Goal: Information Seeking & Learning: Learn about a topic

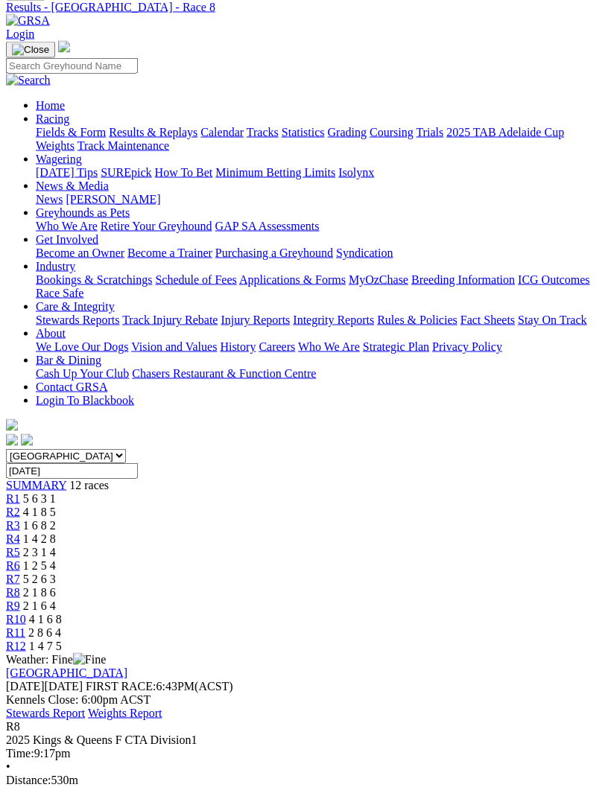
scroll to position [61, 0]
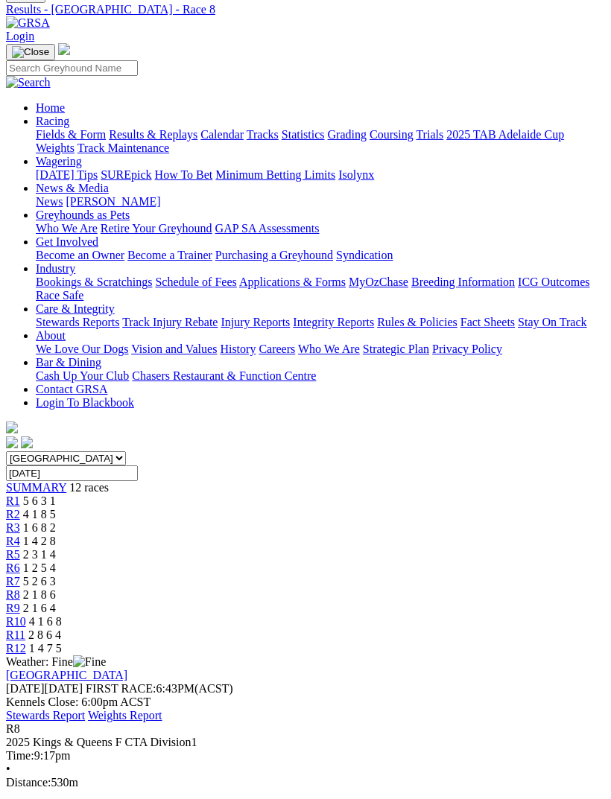
click at [85, 709] on link "Stewards Report" at bounding box center [45, 715] width 79 height 13
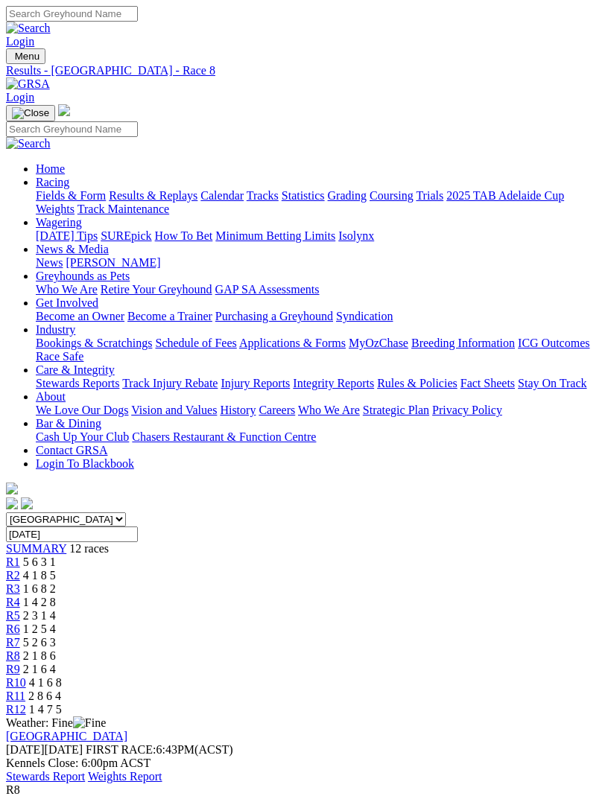
click at [12, 60] on img "Toggle navigation" at bounding box center [12, 60] width 0 height 0
click at [145, 202] on link "Results & Replays" at bounding box center [153, 195] width 89 height 13
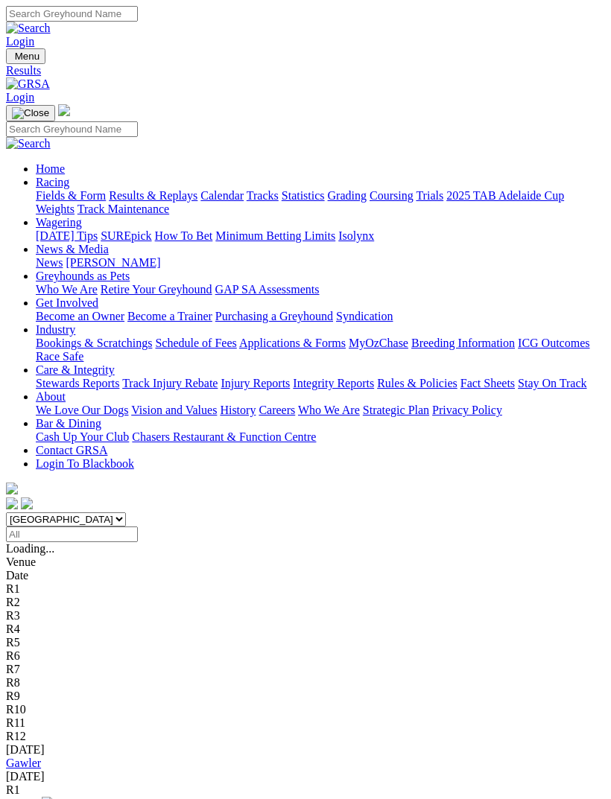
click at [12, 60] on img "Toggle navigation" at bounding box center [12, 60] width 0 height 0
click at [200, 202] on link "Calendar" at bounding box center [221, 195] width 43 height 13
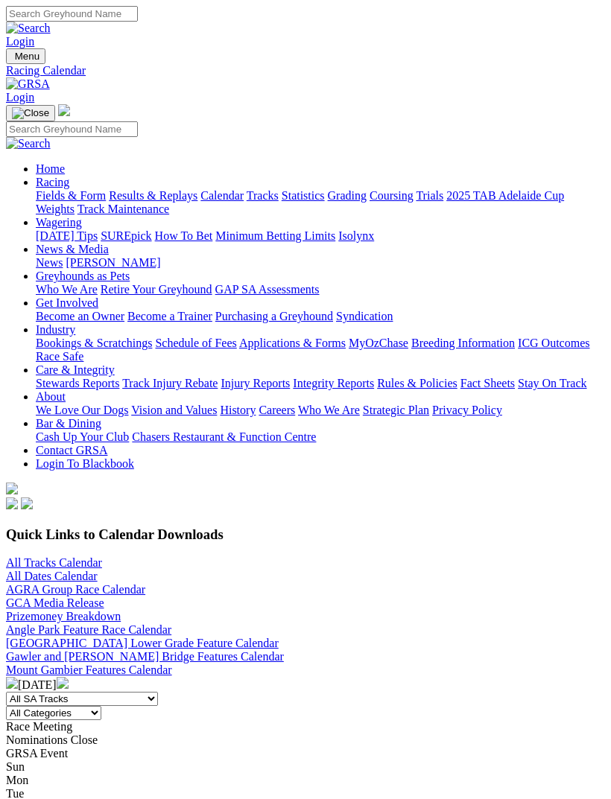
click at [61, 556] on link "All Tracks Calendar" at bounding box center [54, 562] width 96 height 13
click at [90, 610] on link "Prizemoney Breakdown" at bounding box center [63, 616] width 115 height 13
click at [69, 570] on link "All Dates Calendar" at bounding box center [52, 576] width 92 height 13
click at [81, 597] on link "GCA Media Release" at bounding box center [55, 603] width 98 height 13
click at [172, 664] on link "Mount Gambier Features Calendar" at bounding box center [89, 670] width 166 height 13
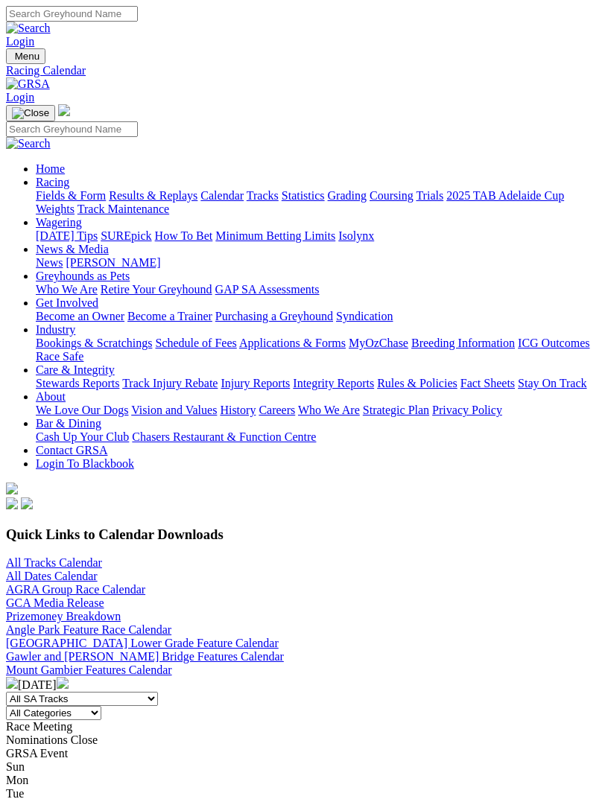
click at [284, 650] on link "Gawler and [PERSON_NAME] Bridge Features Calendar" at bounding box center [145, 656] width 278 height 13
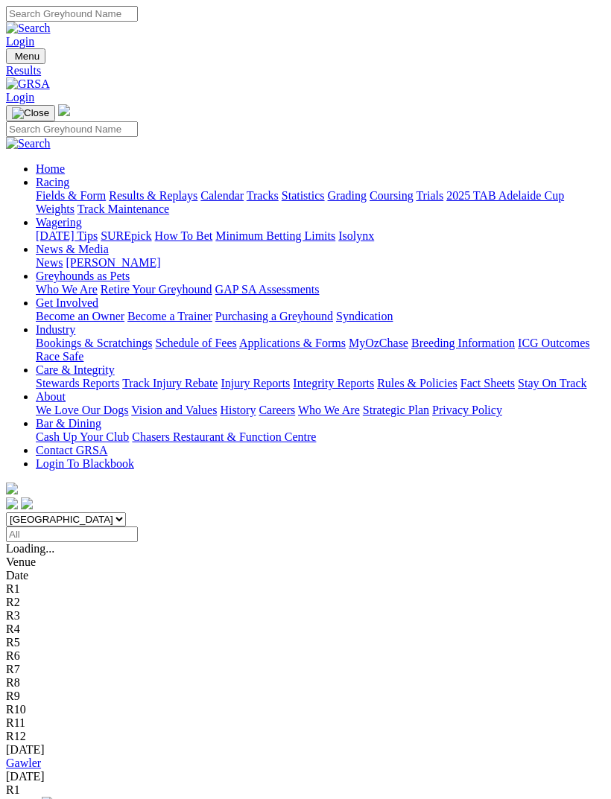
click at [39, 799] on link "2 1 4 6" at bounding box center [22, 805] width 33 height 13
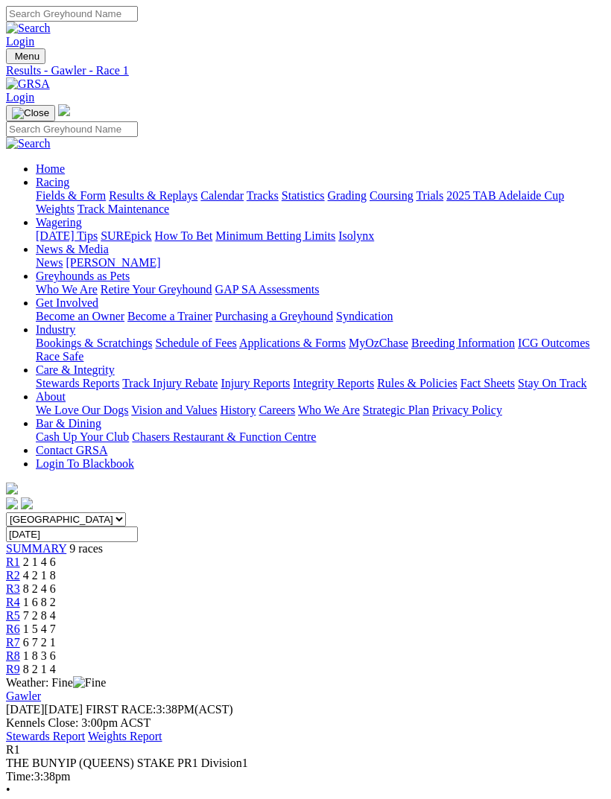
scroll to position [2, 0]
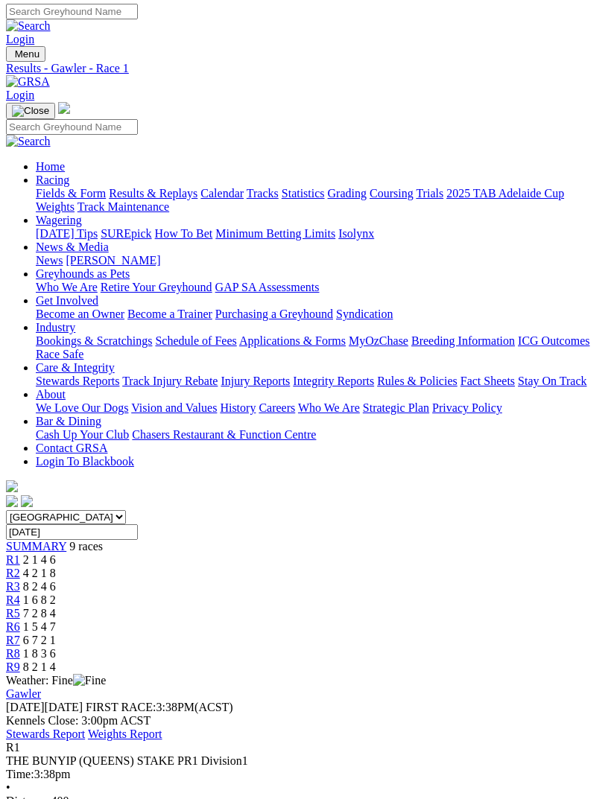
click at [20, 567] on span "R2" at bounding box center [13, 573] width 14 height 13
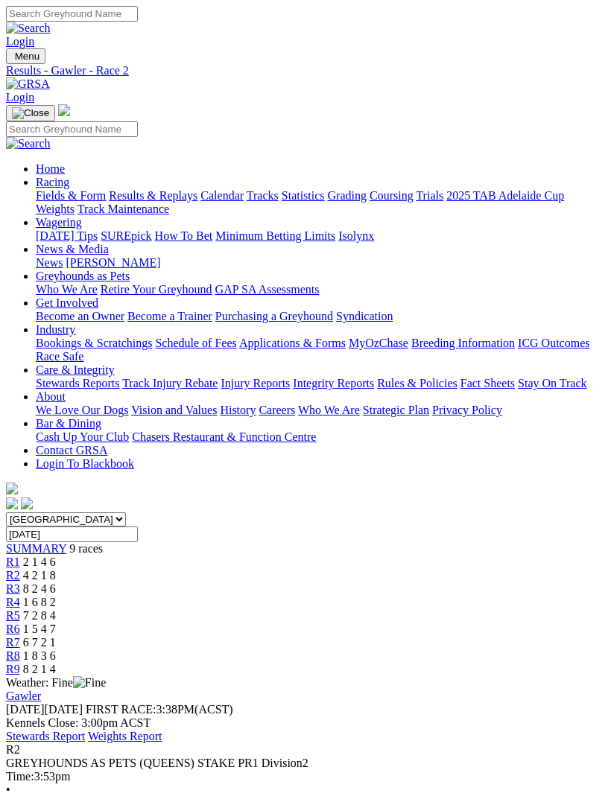
click at [215, 583] on div "R3 8 2 4 6" at bounding box center [305, 589] width 599 height 13
click at [56, 596] on span "1 6 8 2" at bounding box center [39, 602] width 33 height 13
click at [56, 609] on span "7 2 8 4" at bounding box center [39, 615] width 33 height 13
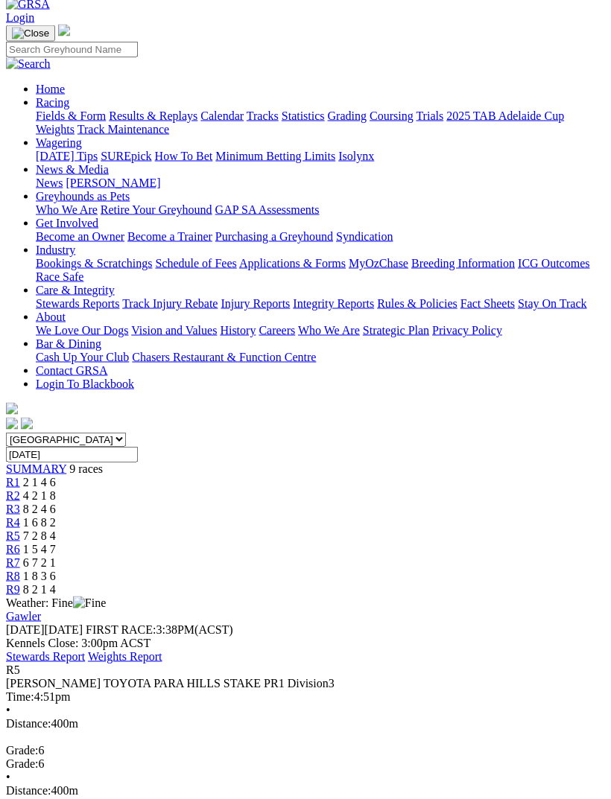
scroll to position [78, 0]
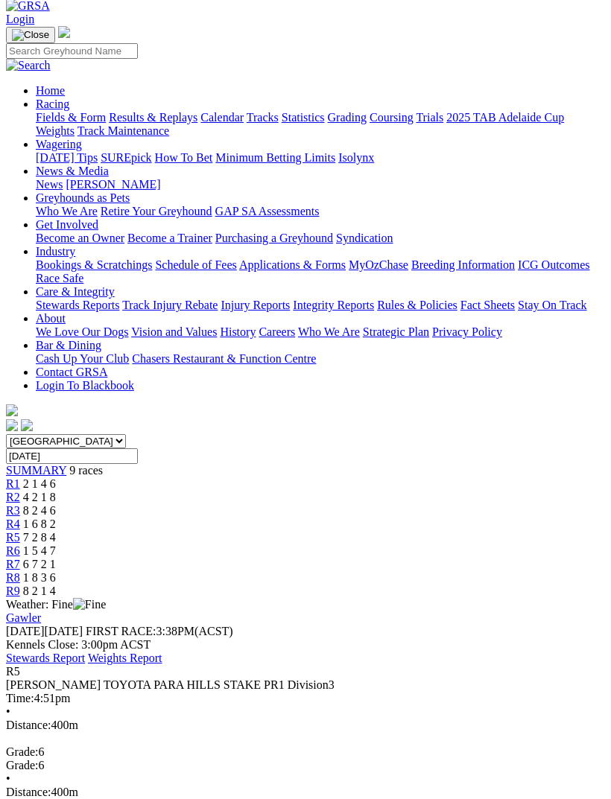
click at [56, 545] on span "1 5 4 7" at bounding box center [39, 551] width 33 height 13
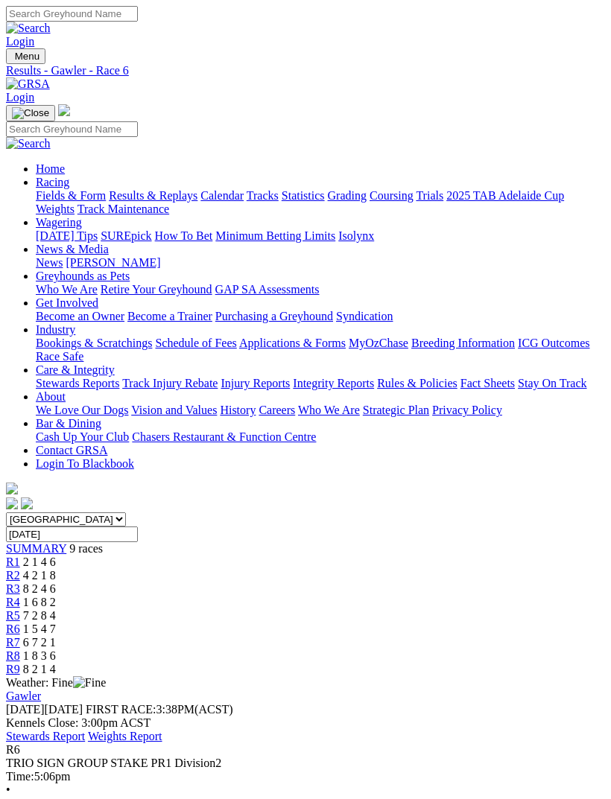
click at [402, 636] on div "R7 6 7 2 1" at bounding box center [305, 642] width 599 height 13
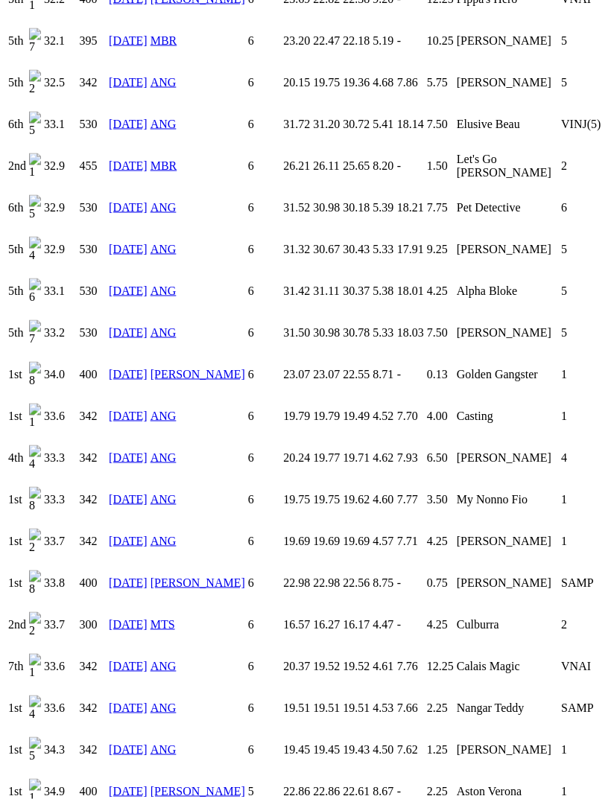
scroll to position [1222, 0]
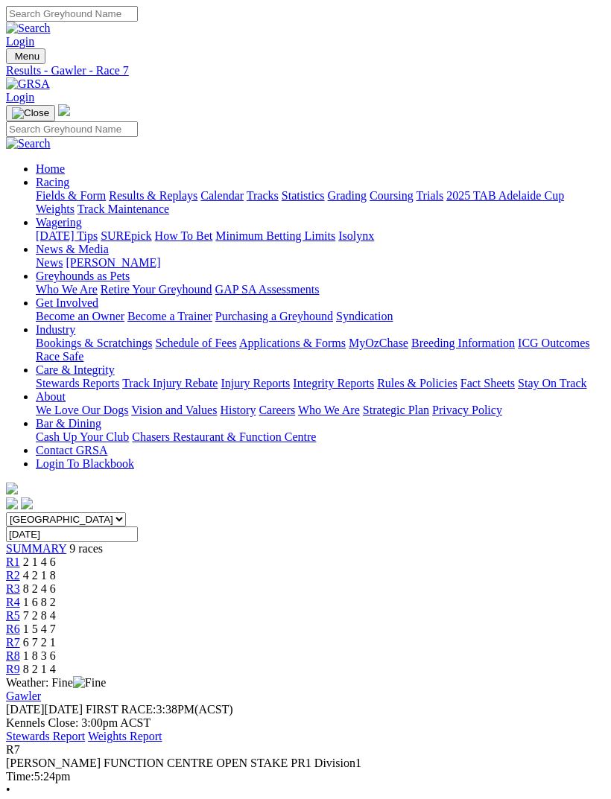
click at [56, 650] on span "1 8 3 6" at bounding box center [39, 656] width 33 height 13
click at [20, 663] on span "R9" at bounding box center [13, 669] width 14 height 13
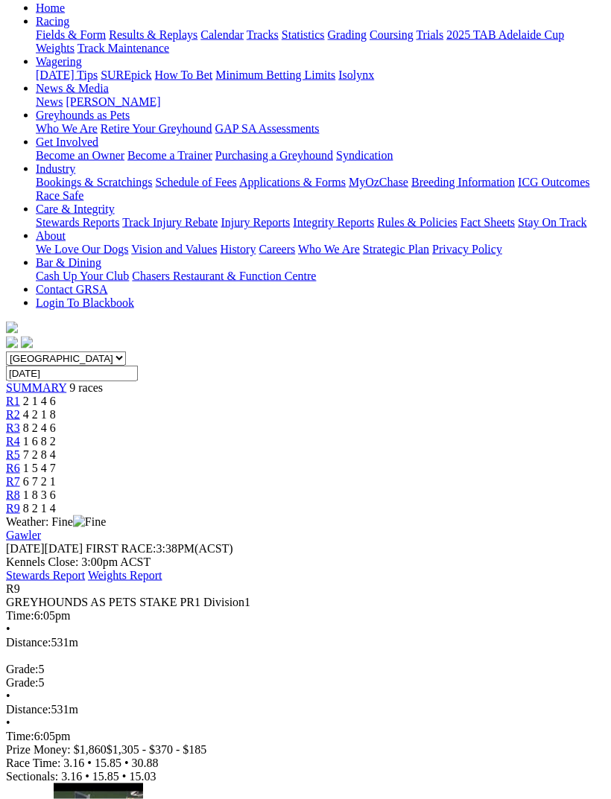
scroll to position [164, 0]
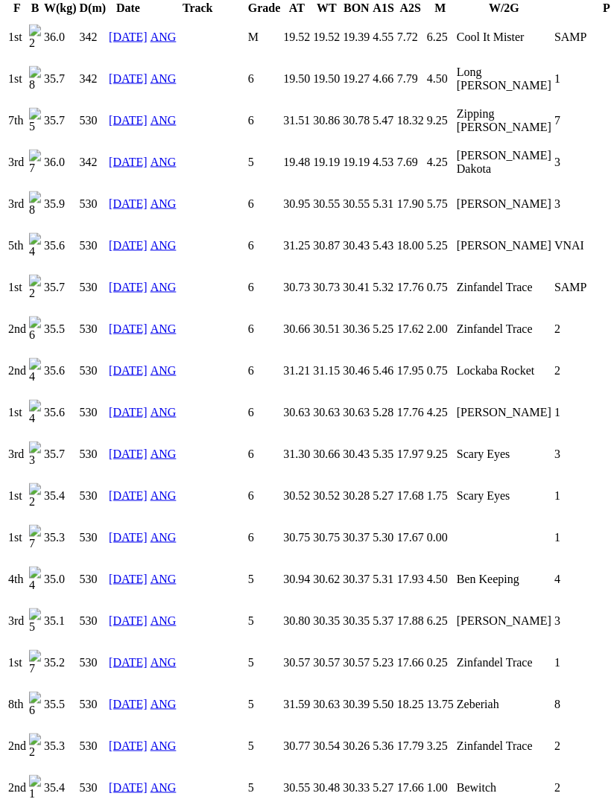
scroll to position [1132, 0]
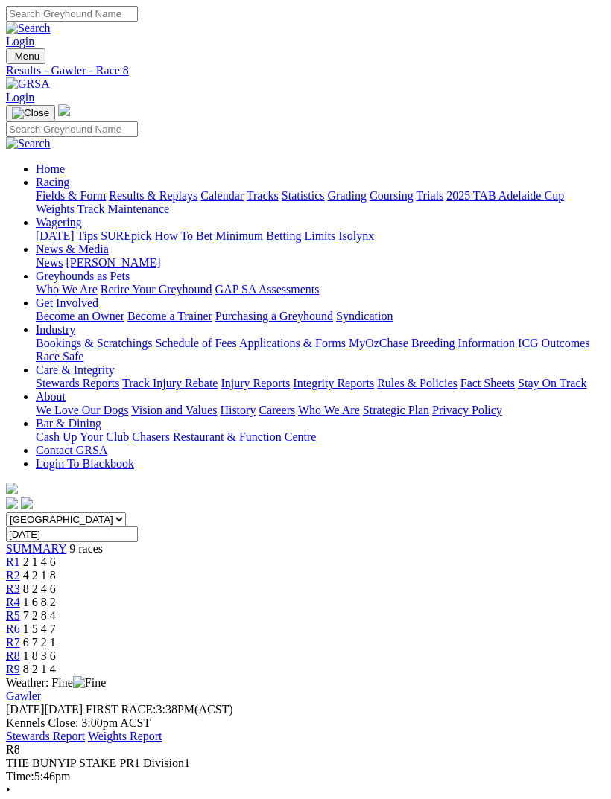
click at [12, 60] on img "Toggle navigation" at bounding box center [12, 60] width 0 height 0
click at [446, 202] on link "2025 TAB Adelaide Cup" at bounding box center [505, 195] width 118 height 13
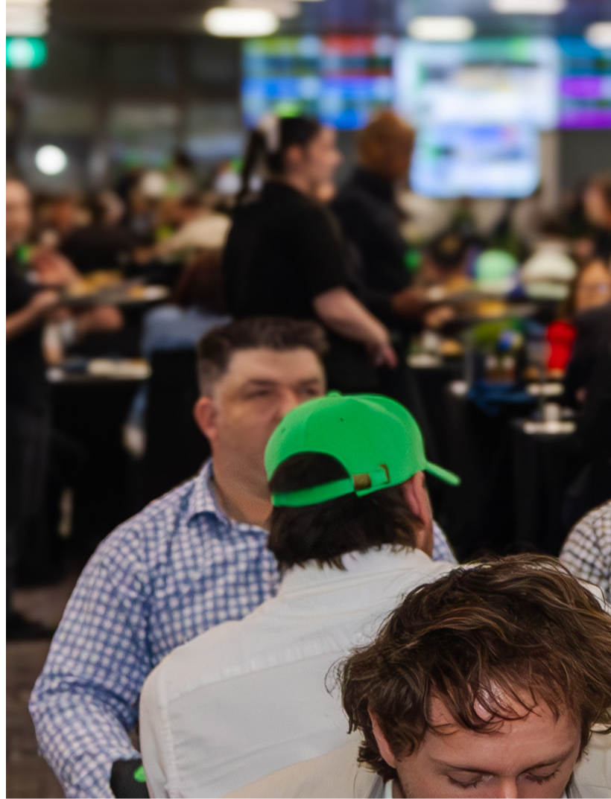
scroll to position [2539, 0]
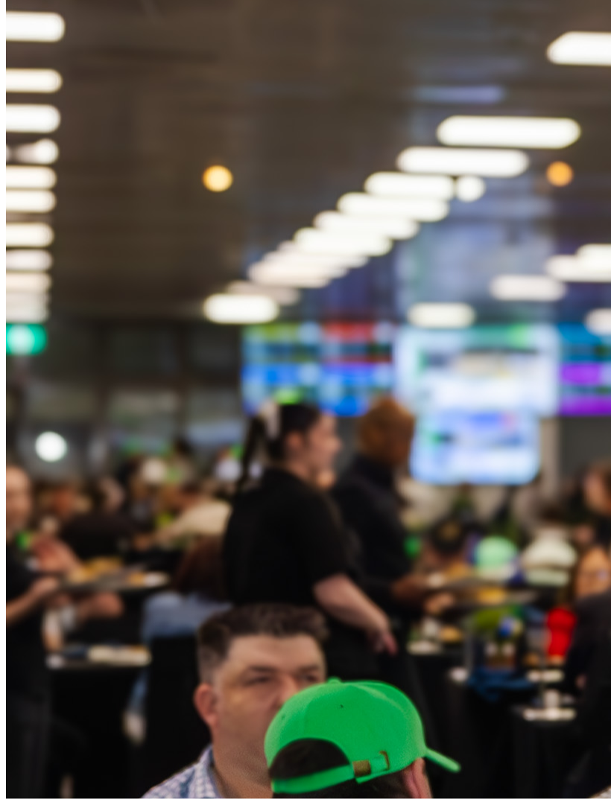
scroll to position [2168, 0]
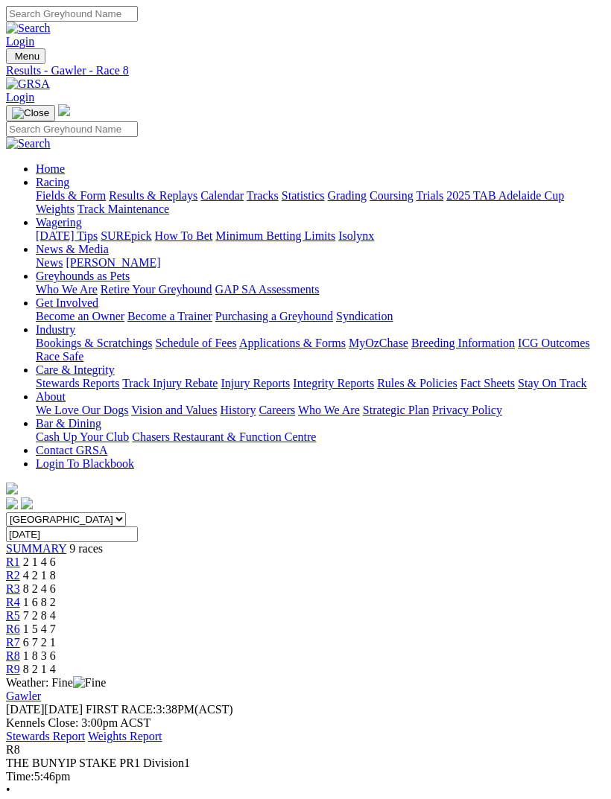
click at [12, 60] on img "Toggle navigation" at bounding box center [12, 60] width 0 height 0
click at [106, 200] on link "Fields & Form" at bounding box center [71, 195] width 70 height 13
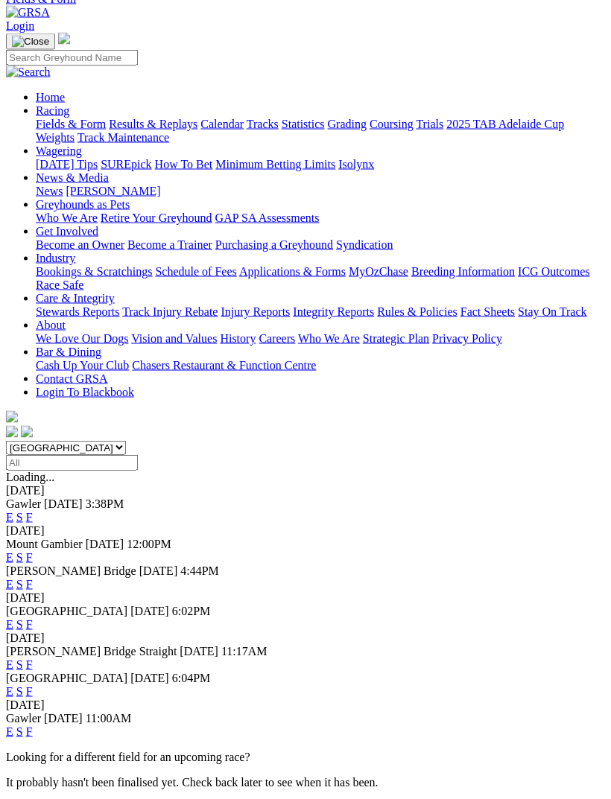
scroll to position [72, 0]
click at [33, 577] on link "F" at bounding box center [29, 583] width 7 height 13
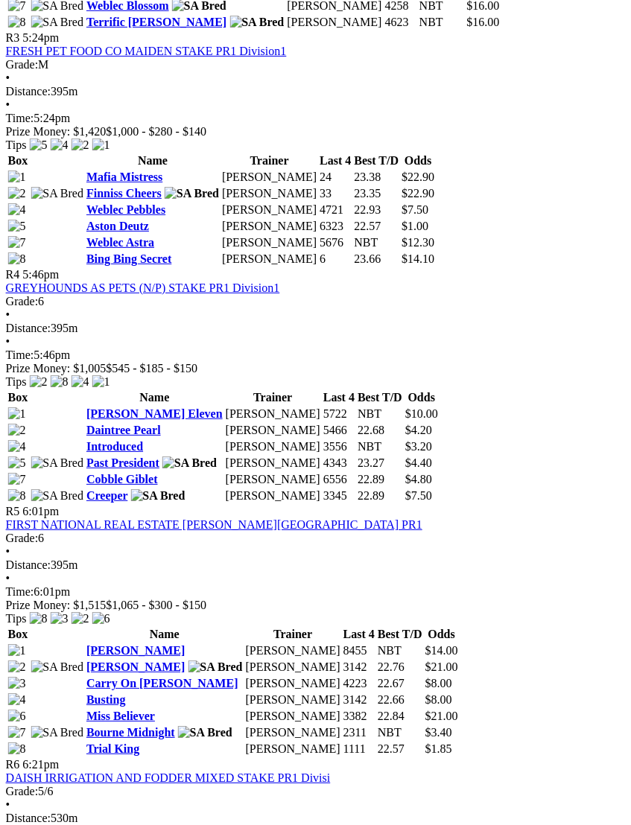
scroll to position [1284, 1]
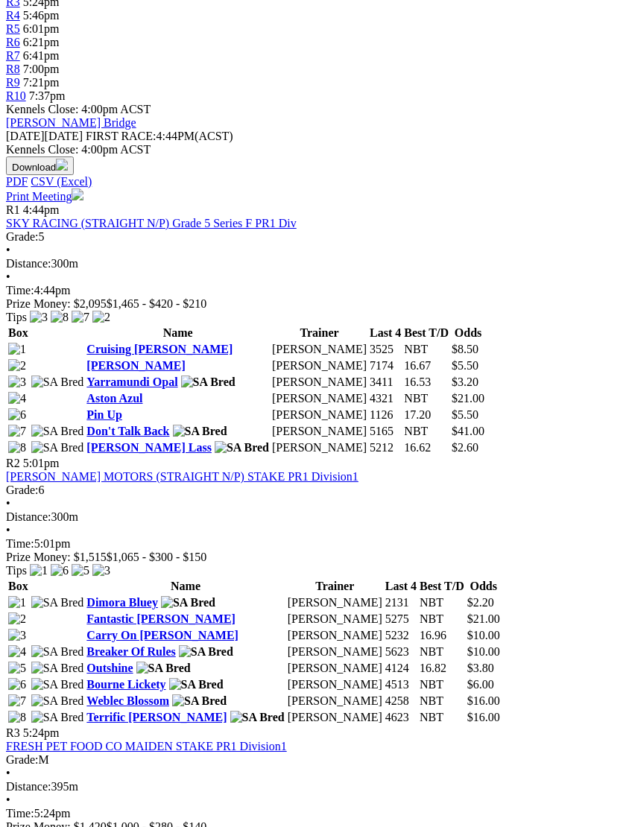
scroll to position [529, 0]
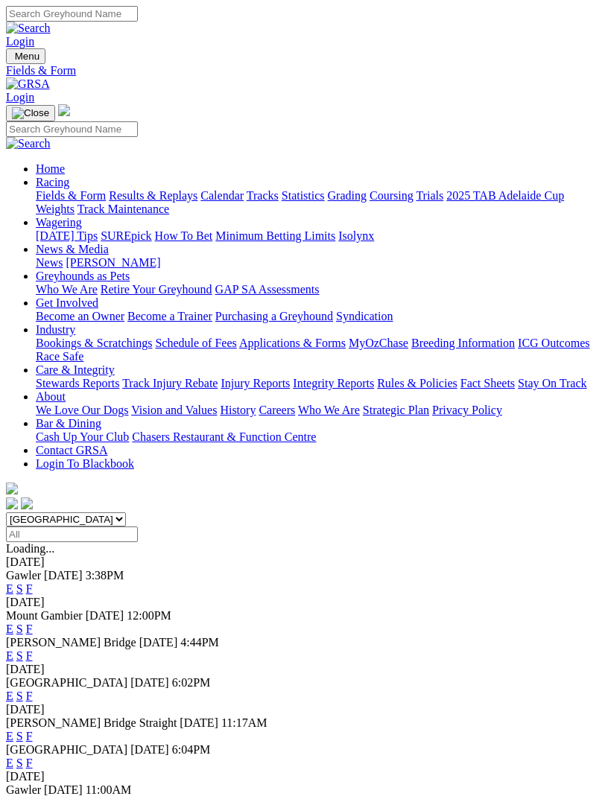
scroll to position [120, 0]
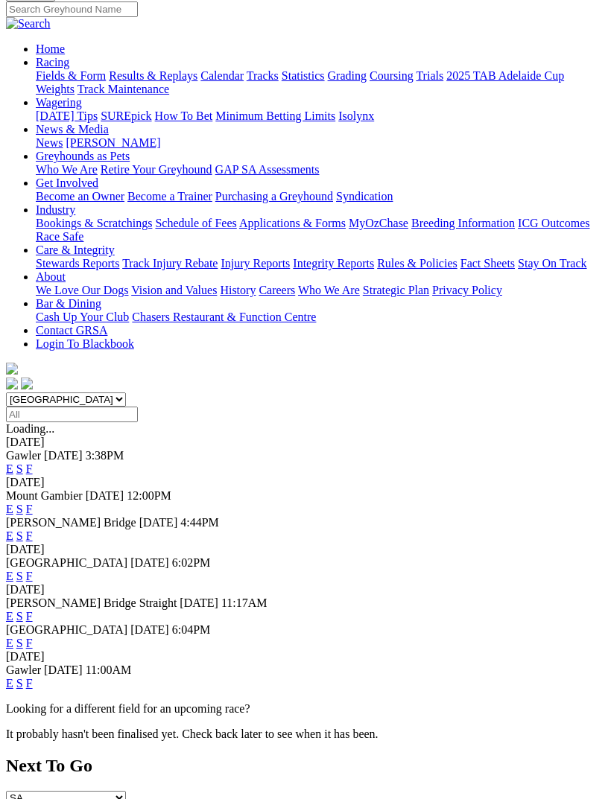
click link "F"
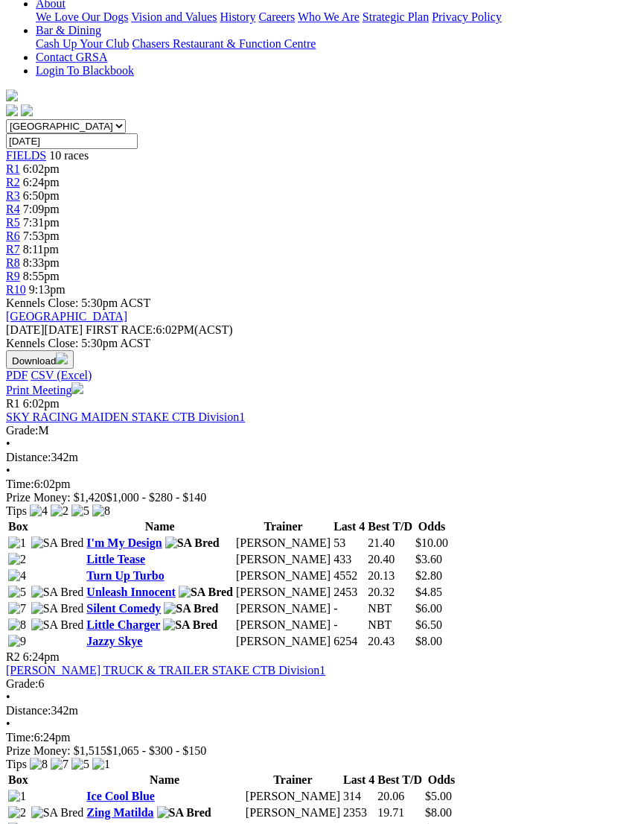
scroll to position [364, 1]
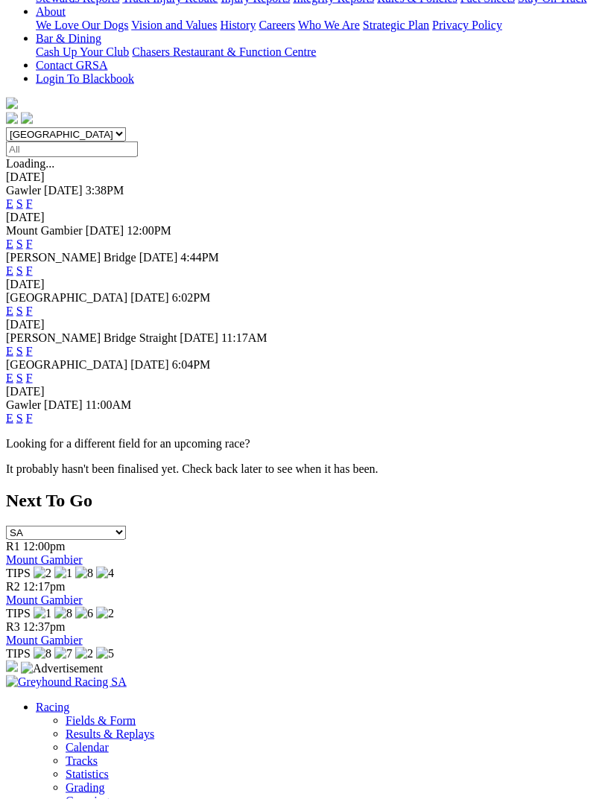
scroll to position [386, 0]
click at [33, 411] on link "F" at bounding box center [29, 417] width 7 height 13
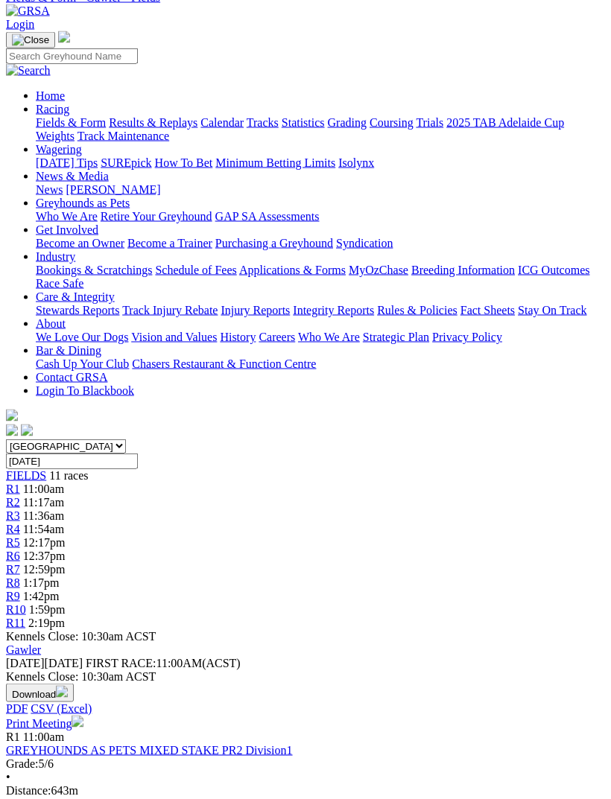
scroll to position [74, 0]
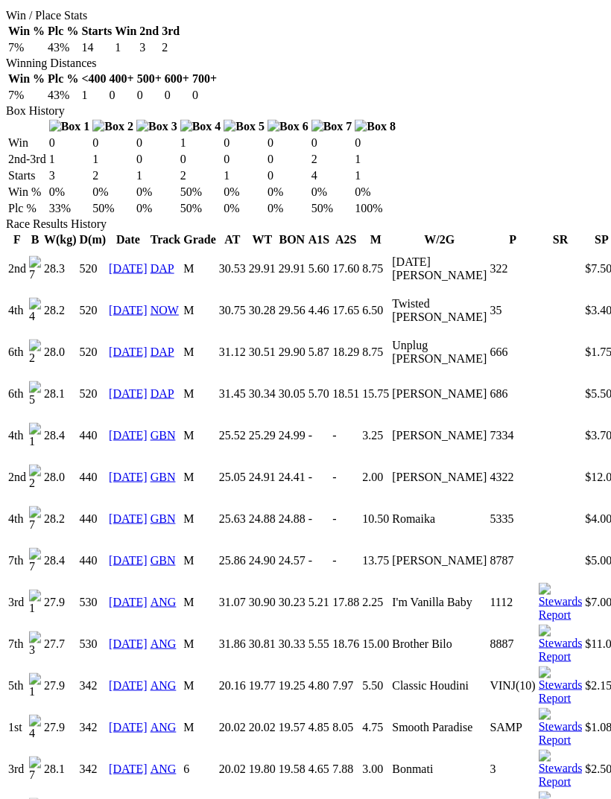
scroll to position [900, 0]
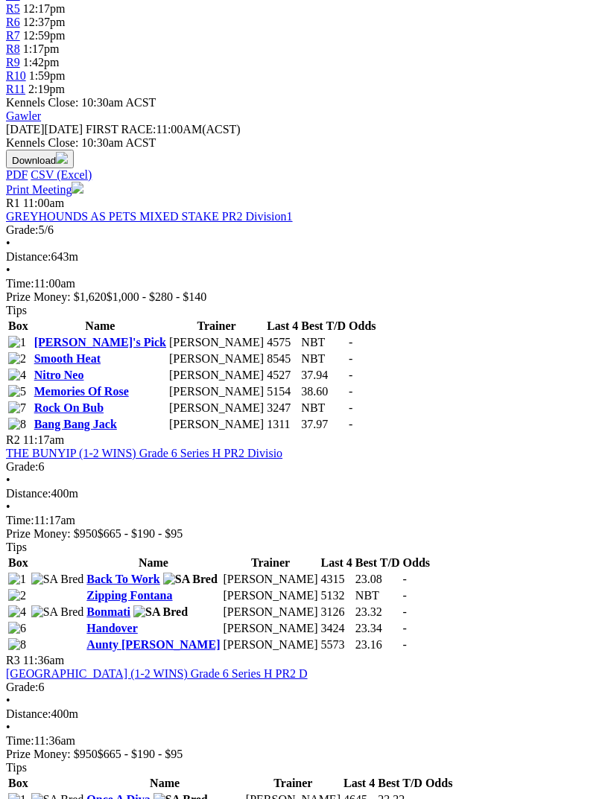
scroll to position [536, 0]
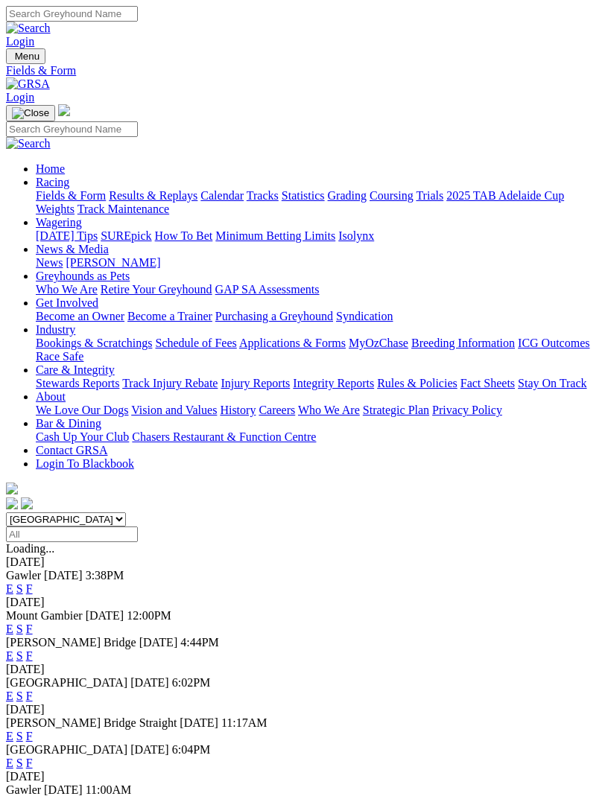
scroll to position [434, 0]
